Goal: Find specific fact: Find specific fact

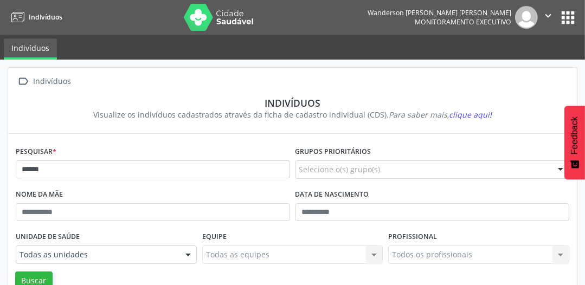
click at [559, 13] on button "apps" at bounding box center [567, 17] width 19 height 19
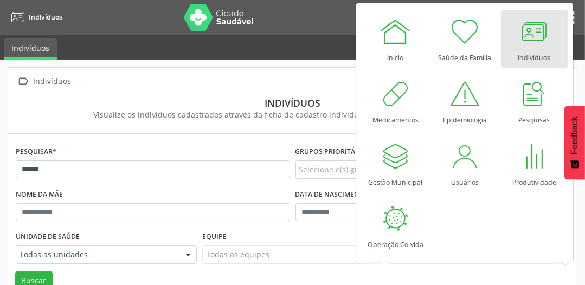
click at [523, 41] on div at bounding box center [533, 31] width 33 height 33
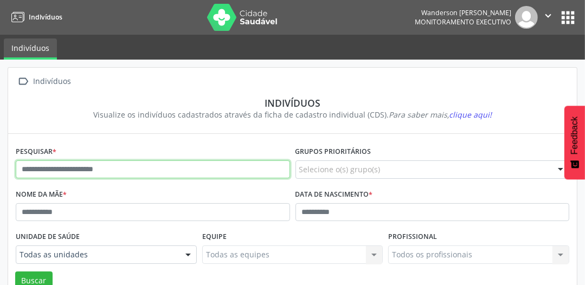
click at [55, 160] on input "text" at bounding box center [153, 169] width 274 height 18
click at [15, 271] on button "Buscar" at bounding box center [33, 280] width 37 height 18
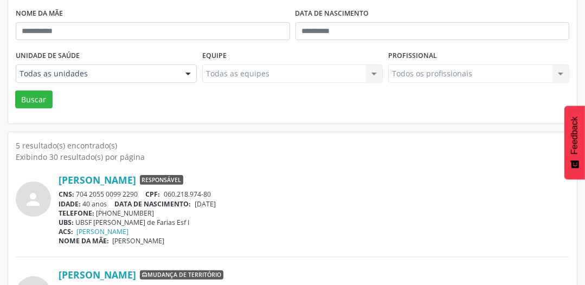
scroll to position [16, 0]
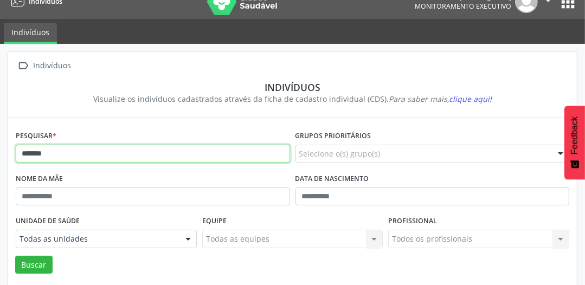
click at [64, 162] on input "*******" at bounding box center [153, 154] width 274 height 18
type input "*******"
click at [15, 256] on button "Buscar" at bounding box center [33, 265] width 37 height 18
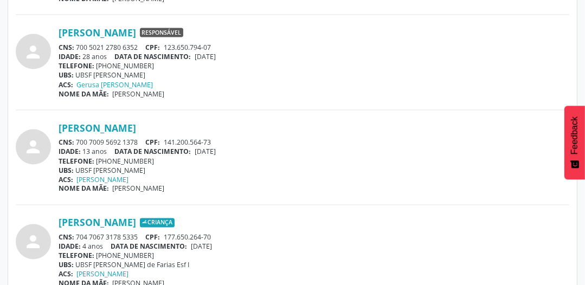
scroll to position [1295, 0]
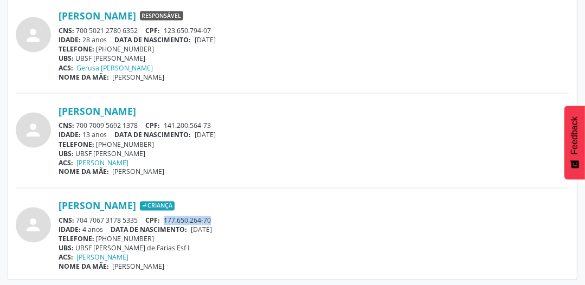
drag, startPoint x: 166, startPoint y: 217, endPoint x: 215, endPoint y: 216, distance: 48.2
click at [215, 216] on div "CNS: 704 7067 3178 5335 CPF: 177.650.264-70" at bounding box center [314, 220] width 510 height 9
copy span "177.650.264-70"
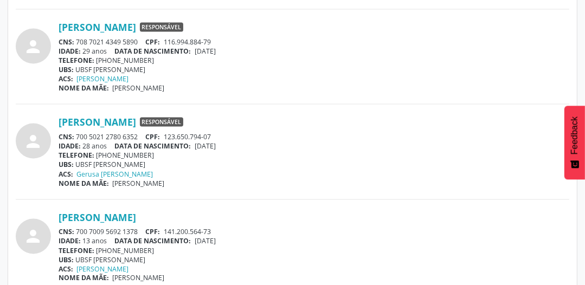
scroll to position [1121, 0]
